Goal: Information Seeking & Learning: Learn about a topic

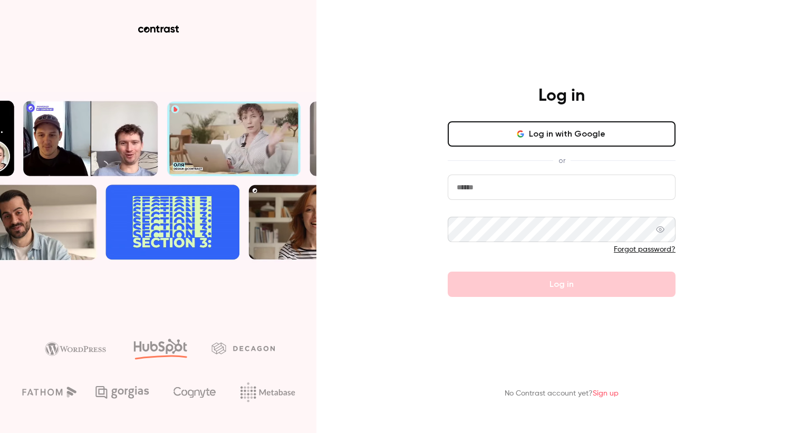
click at [528, 142] on button "Log in with Google" at bounding box center [562, 133] width 228 height 25
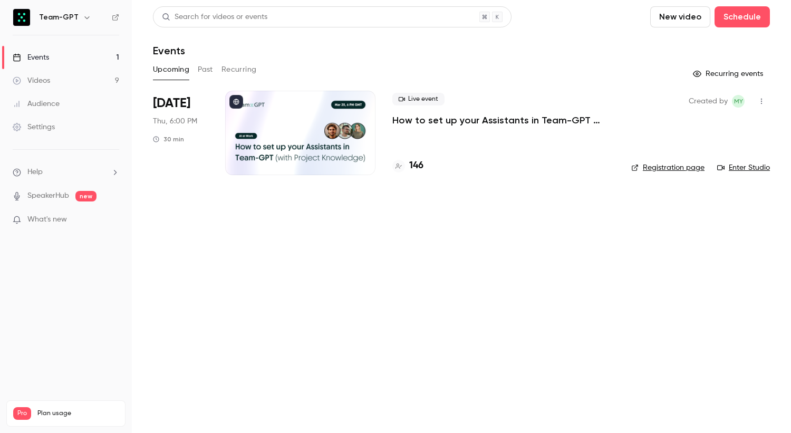
click at [473, 141] on div "Live event How to set up your Assistants in Team-GPT (with Project Knowledge) 1…" at bounding box center [503, 133] width 222 height 84
click at [475, 127] on div "Live event How to set up your Assistants in Team-GPT (with Project Knowledge) 1…" at bounding box center [503, 133] width 222 height 84
